Goal: Information Seeking & Learning: Learn about a topic

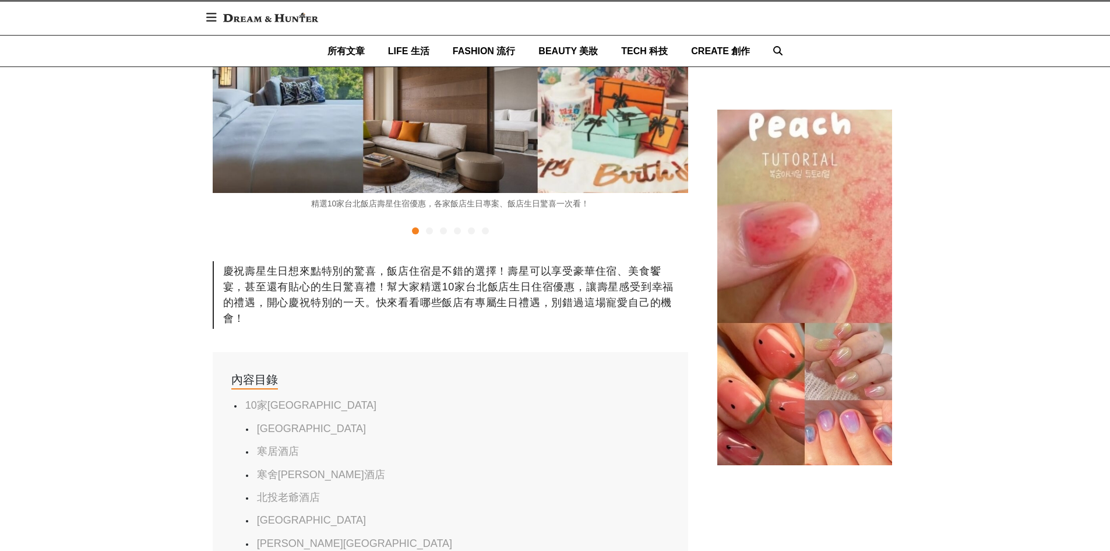
scroll to position [408, 0]
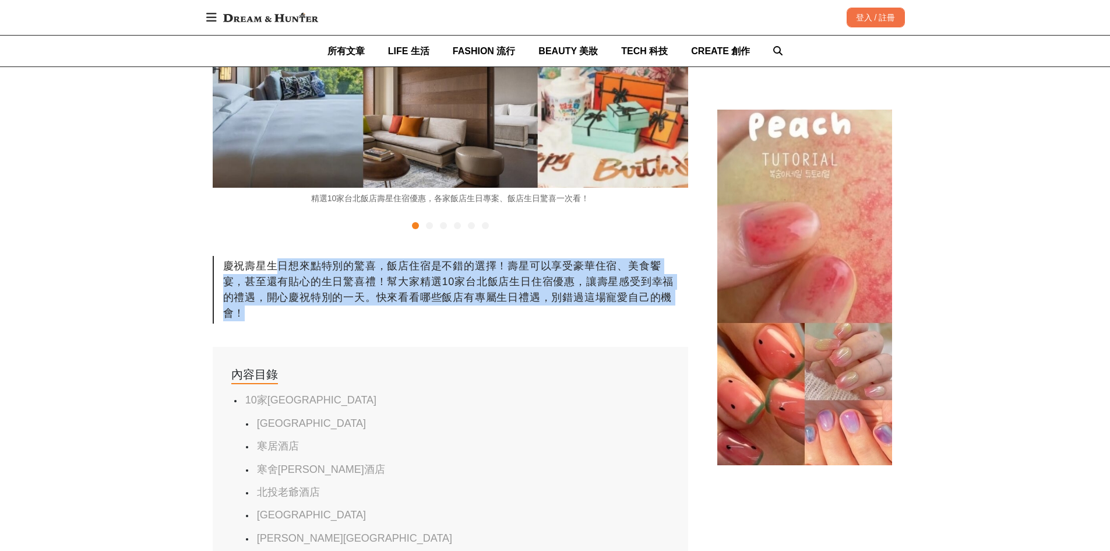
drag, startPoint x: 283, startPoint y: 268, endPoint x: 618, endPoint y: 315, distance: 338.0
click at [618, 315] on div "慶祝壽星生日想來點特別的驚喜，飯店住宿是不錯的選擇！壽星可以享受豪華住宿、美食饗宴，甚至還有貼心的生日驚喜禮！幫大家精選10家台北飯店生日住宿優惠，讓壽星感受…" at bounding box center [451, 290] width 476 height 68
click at [553, 318] on div "慶祝壽星生日想來點特別的驚喜，飯店住宿是不錯的選擇！壽星可以享受豪華住宿、美食饗宴，甚至還有貼心的生日驚喜禮！幫大家精選10家台北飯店生日住宿優惠，讓壽星感受…" at bounding box center [451, 290] width 476 height 68
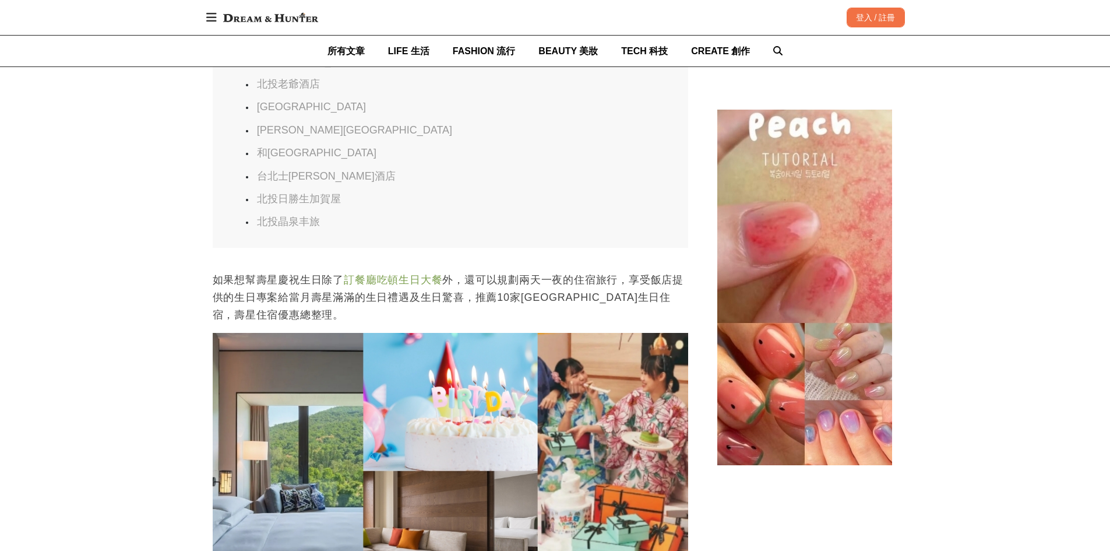
scroll to position [0, 476]
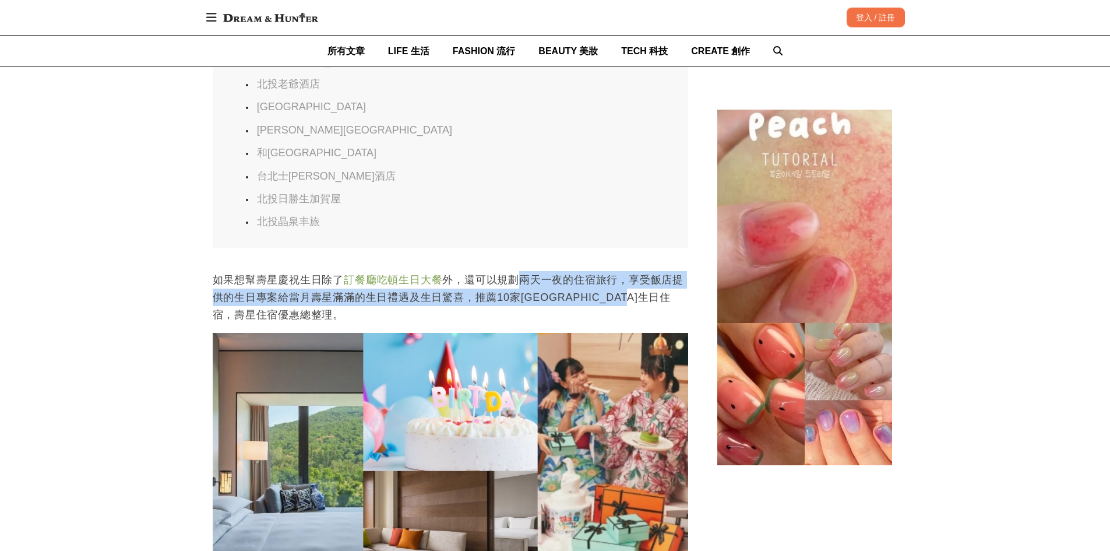
drag, startPoint x: 521, startPoint y: 287, endPoint x: 647, endPoint y: 314, distance: 129.4
click at [685, 301] on p "如果想幫壽星慶祝生日除了 訂餐廳吃頓生日大餐 外，還可以規劃兩天一夜的住宿旅行，享受飯店提供的生日專案給當月壽星滿滿的生日禮遇及生日驚喜，推薦10家台北飯店生…" at bounding box center [451, 297] width 476 height 52
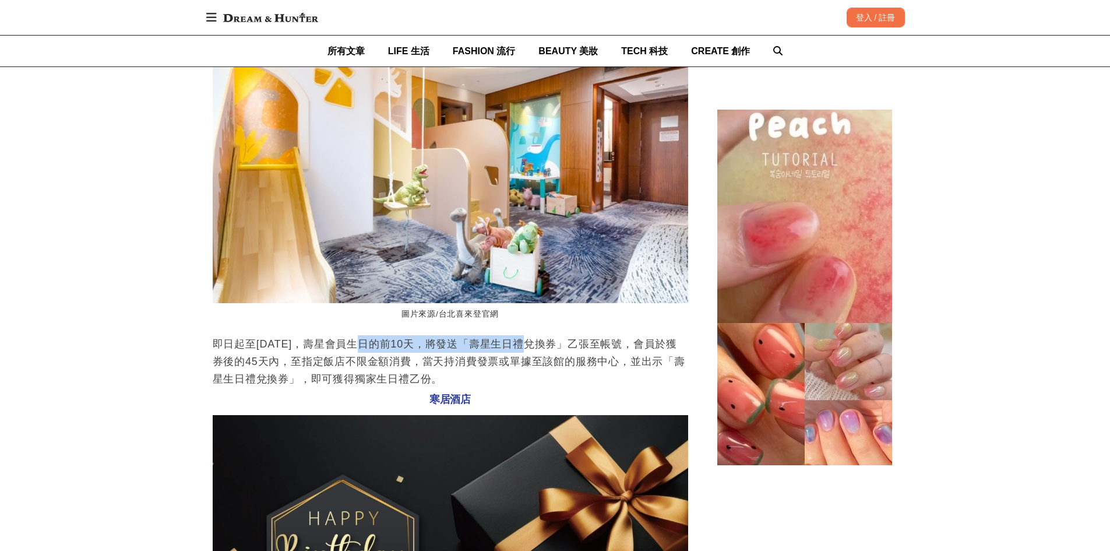
scroll to position [0, 1427]
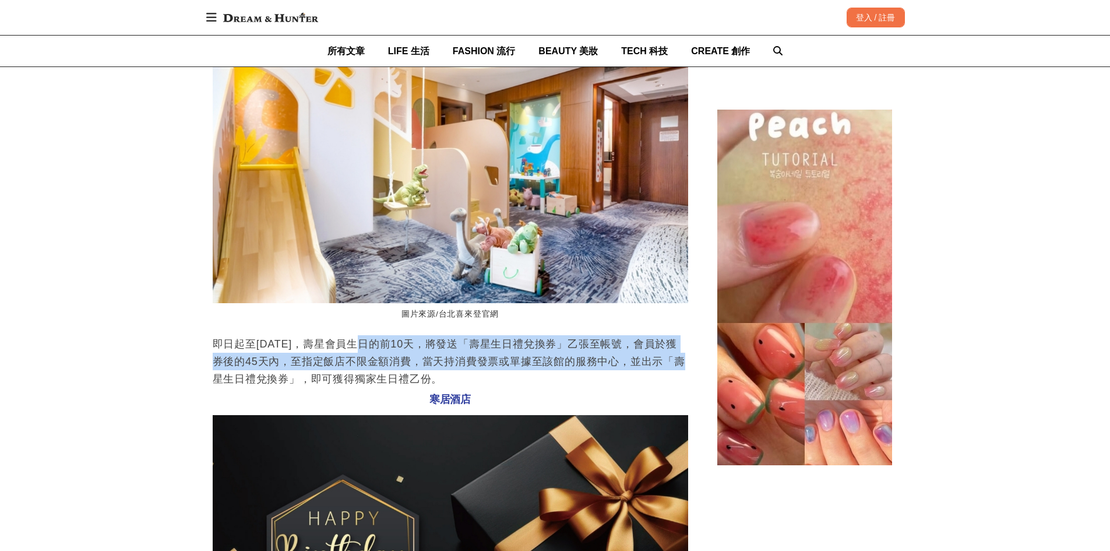
drag, startPoint x: 350, startPoint y: 352, endPoint x: 671, endPoint y: 371, distance: 321.2
click at [671, 371] on p "即日起至[DATE]，壽星會員生日的前10天，將發送「壽星生日禮兌換券」乙張至帳號，會員於獲券後的45天內，至指定飯店不限金額消費，當天持消費發票或單據至該館…" at bounding box center [451, 361] width 476 height 52
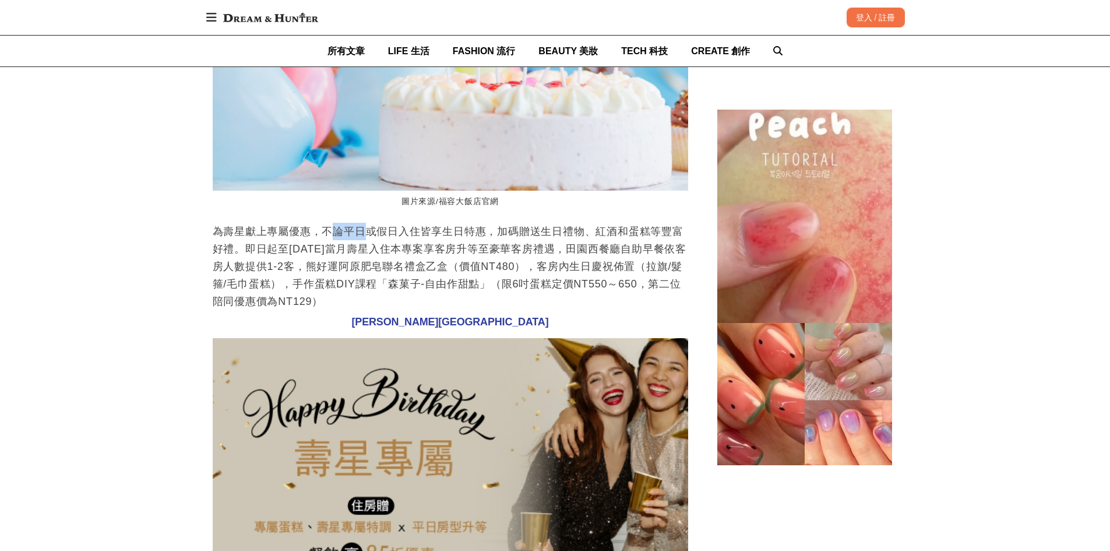
scroll to position [0, 476]
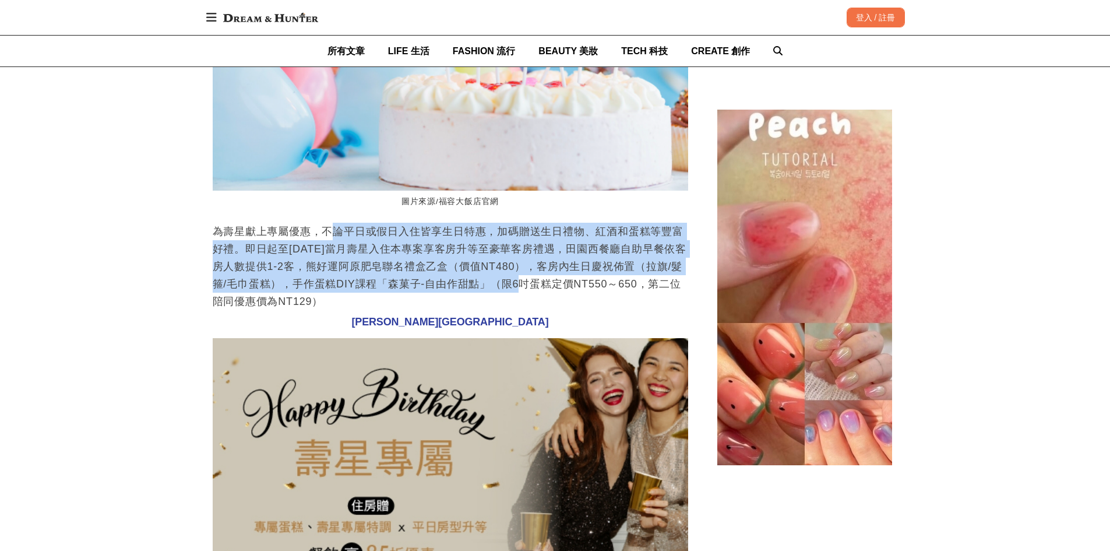
drag, startPoint x: 341, startPoint y: 236, endPoint x: 508, endPoint y: 291, distance: 175.7
click at [508, 291] on p "為壽星獻上專屬優惠，不論平日或假日入住皆享生日特惠，加碼贈送生日禮物、紅酒和蛋糕等豐富好禮。即日起至[DATE]當月壽星入住本專案享客房升等至豪華客房禮遇，田…" at bounding box center [451, 266] width 476 height 87
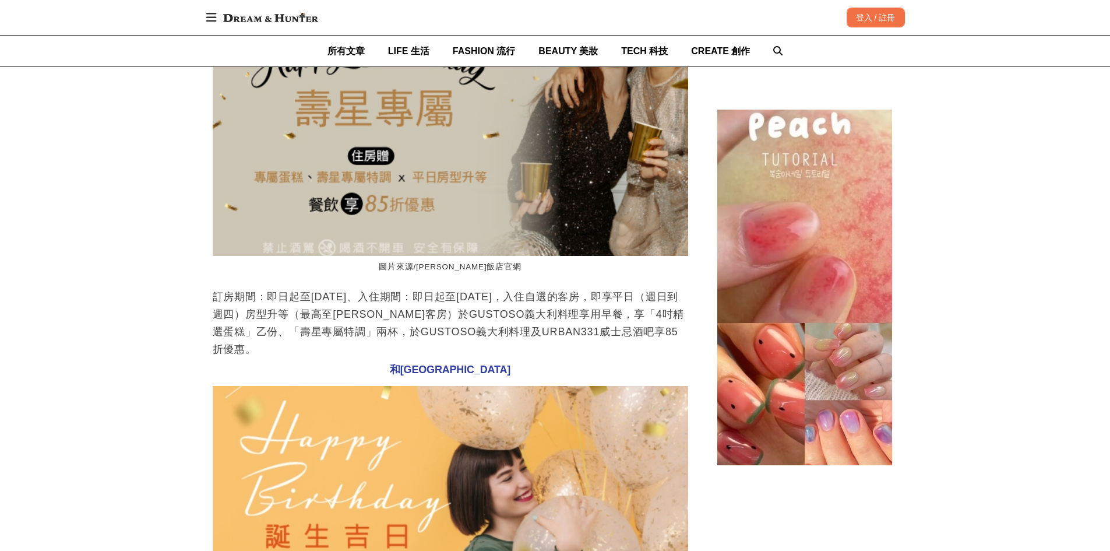
scroll to position [0, 0]
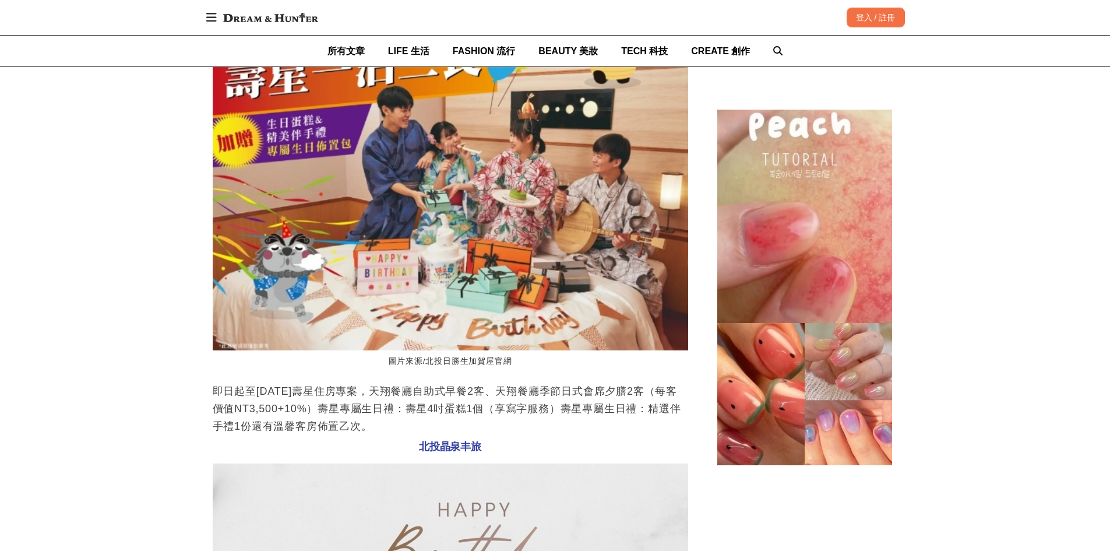
drag, startPoint x: 303, startPoint y: 396, endPoint x: 403, endPoint y: 427, distance: 105.1
click at [403, 427] on p "即日起至[DATE]壽星住房專案，天翔餐廳自助式早餐2客、天翔餐廳季節日式會席夕膳2客（每客價值NT3,500+10%）壽星專屬生日禮：壽星4吋蛋糕1個（享寫…" at bounding box center [451, 408] width 476 height 52
click at [546, 420] on p "即日起至[DATE]壽星住房專案，天翔餐廳自助式早餐2客、天翔餐廳季節日式會席夕膳2客（每客價值NT3,500+10%）壽星專屬生日禮：壽星4吋蛋糕1個（享寫…" at bounding box center [451, 408] width 476 height 52
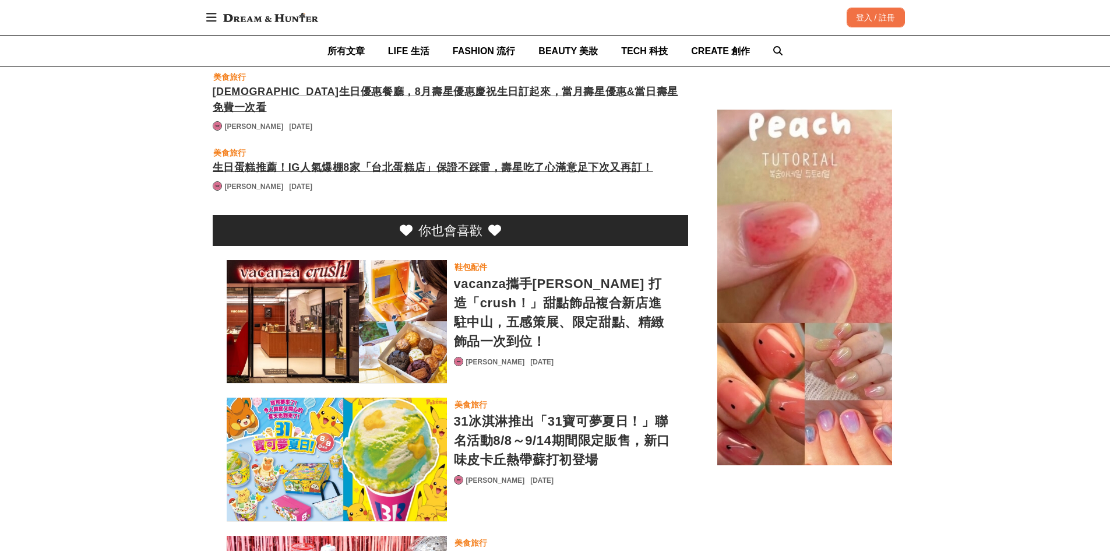
drag, startPoint x: 543, startPoint y: 99, endPoint x: 576, endPoint y: 98, distance: 33.2
click at [543, 99] on div "[DEMOGRAPHIC_DATA]生日優惠餐廳，8月壽星優惠慶祝生日訂起來，當月壽星優惠&當日壽星免費一次看" at bounding box center [451, 99] width 476 height 31
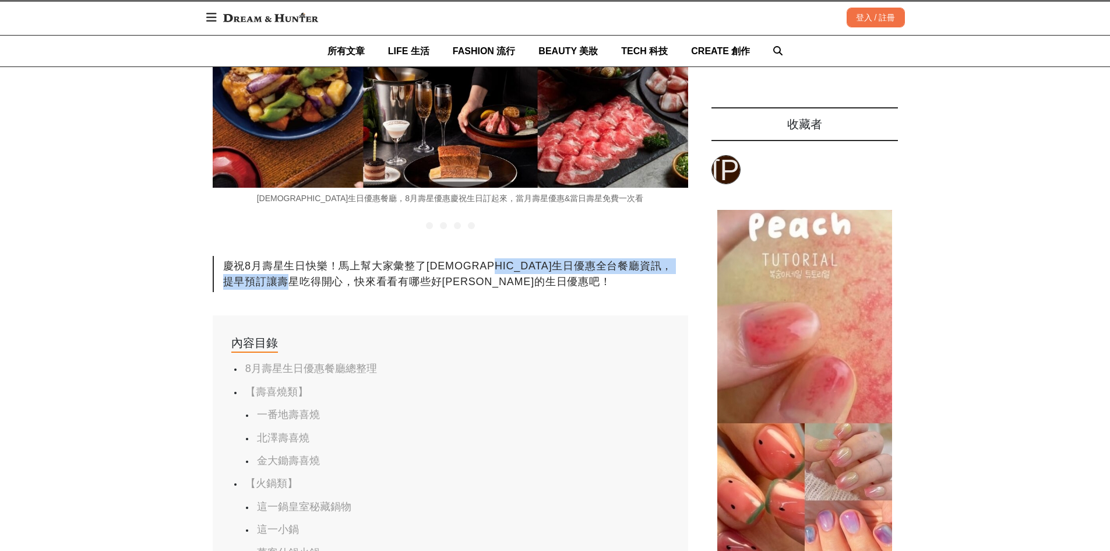
drag, startPoint x: 511, startPoint y: 274, endPoint x: 563, endPoint y: 281, distance: 52.4
click at [553, 278] on div "慶祝8月壽星生日快樂！馬上幫大家彙整了[DEMOGRAPHIC_DATA]生日優惠全台餐廳資訊，提早預訂讓壽星吃得開心，快來看看有哪些好[PERSON_NAM…" at bounding box center [451, 274] width 476 height 36
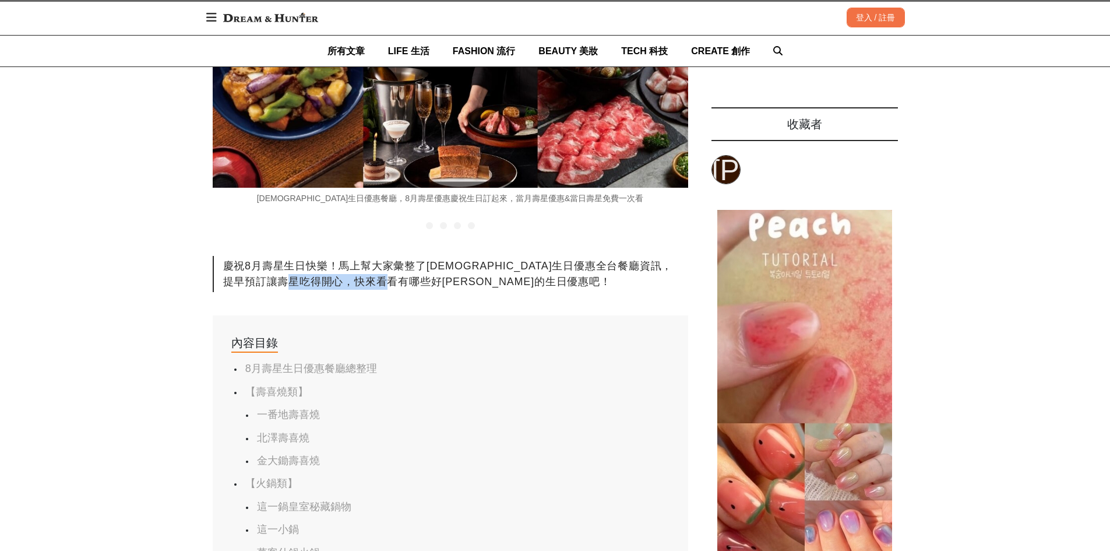
click at [563, 281] on div "慶祝8月壽星生日快樂！馬上幫大家彙整了[DEMOGRAPHIC_DATA]生日優惠全台餐廳資訊，提早預訂讓壽星吃得開心，快來看看有哪些好[PERSON_NAM…" at bounding box center [451, 274] width 476 height 36
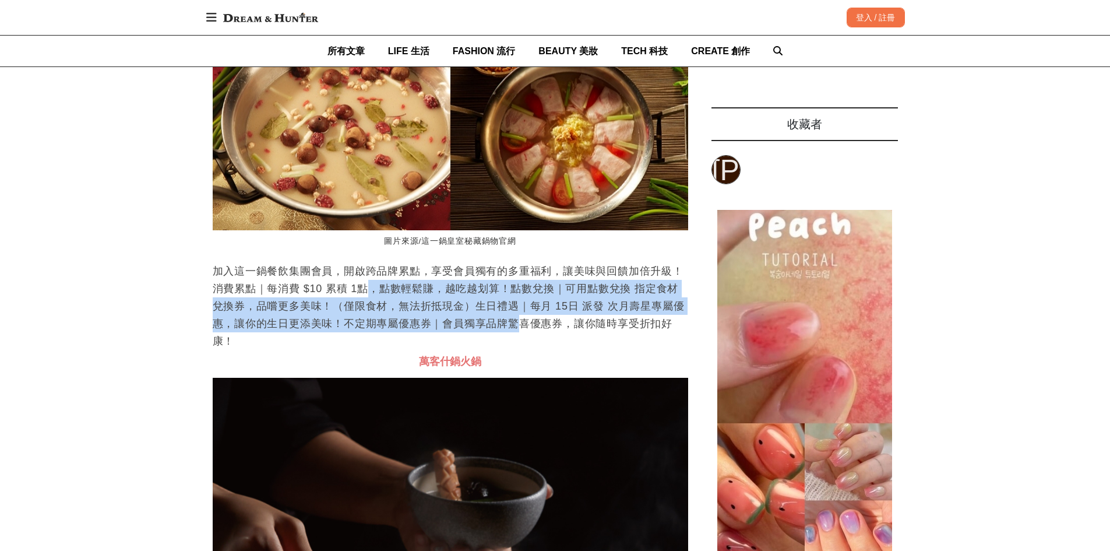
drag, startPoint x: 400, startPoint y: 337, endPoint x: 522, endPoint y: 377, distance: 127.6
click at [522, 350] on p "加入這一鍋餐飲集團會員，開啟跨品牌累點，享受會員獨有的多重福利，讓美味與回饋加倍升級！消費累點｜每消費 $10 累積 1點，點數輕鬆賺，越吃越划算！點數兌換｜…" at bounding box center [451, 305] width 476 height 87
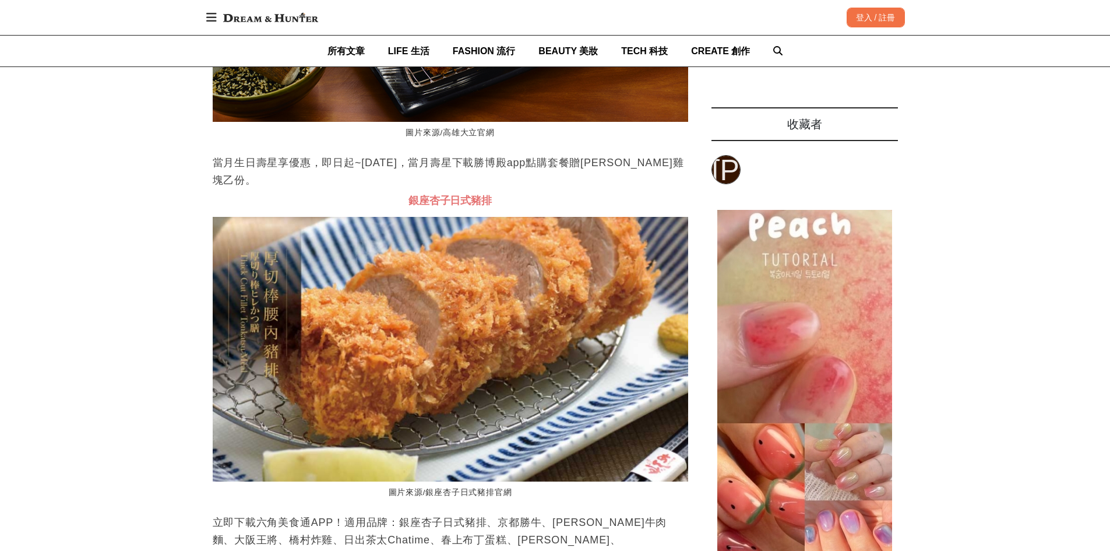
scroll to position [24308, 0]
